Goal: Transaction & Acquisition: Book appointment/travel/reservation

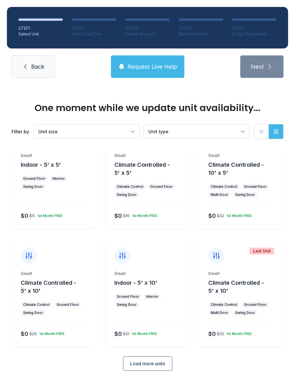
scroll to position [31, 0]
click at [157, 368] on button "Load more units" at bounding box center [147, 363] width 49 height 14
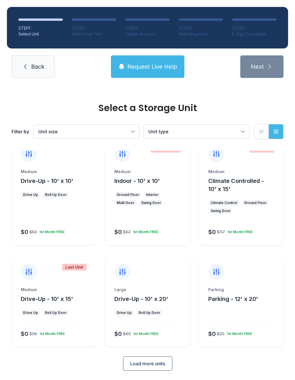
scroll to position [251, 0]
click at [152, 369] on button "Load more units" at bounding box center [147, 363] width 49 height 14
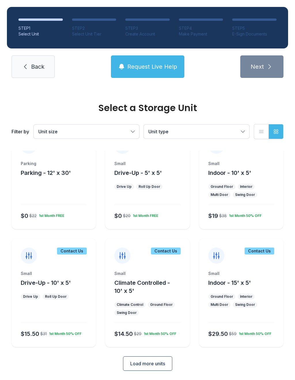
scroll to position [479, 0]
click at [157, 363] on span "Load more units" at bounding box center [147, 363] width 35 height 7
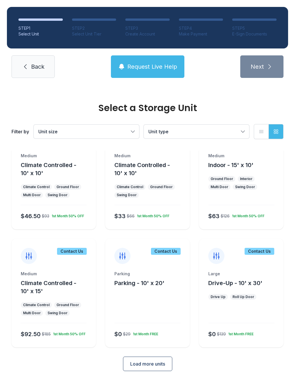
click at [153, 367] on button "Load more units" at bounding box center [147, 363] width 49 height 14
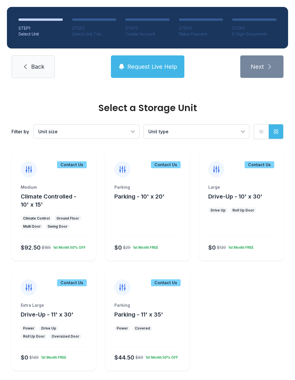
scroll to position [801, 0]
click at [172, 328] on ul "Power Covered" at bounding box center [147, 329] width 66 height 6
click at [170, 329] on ul "Power Covered" at bounding box center [147, 329] width 66 height 6
click at [168, 334] on div "Parking Parking - 11' x 35' Power Covered $44.50 $89 1st Month 50% OFF" at bounding box center [147, 336] width 84 height 68
click at [129, 285] on div at bounding box center [122, 287] width 16 height 16
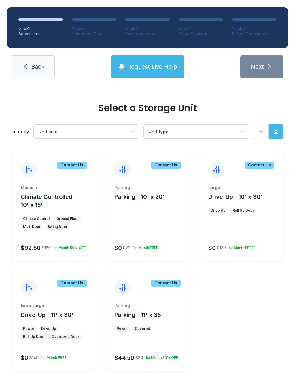
click at [123, 290] on icon at bounding box center [122, 287] width 9 height 9
click at [128, 288] on div at bounding box center [122, 287] width 16 height 16
click at [35, 65] on span "Back" at bounding box center [37, 67] width 13 height 8
